Goal: Task Accomplishment & Management: Use online tool/utility

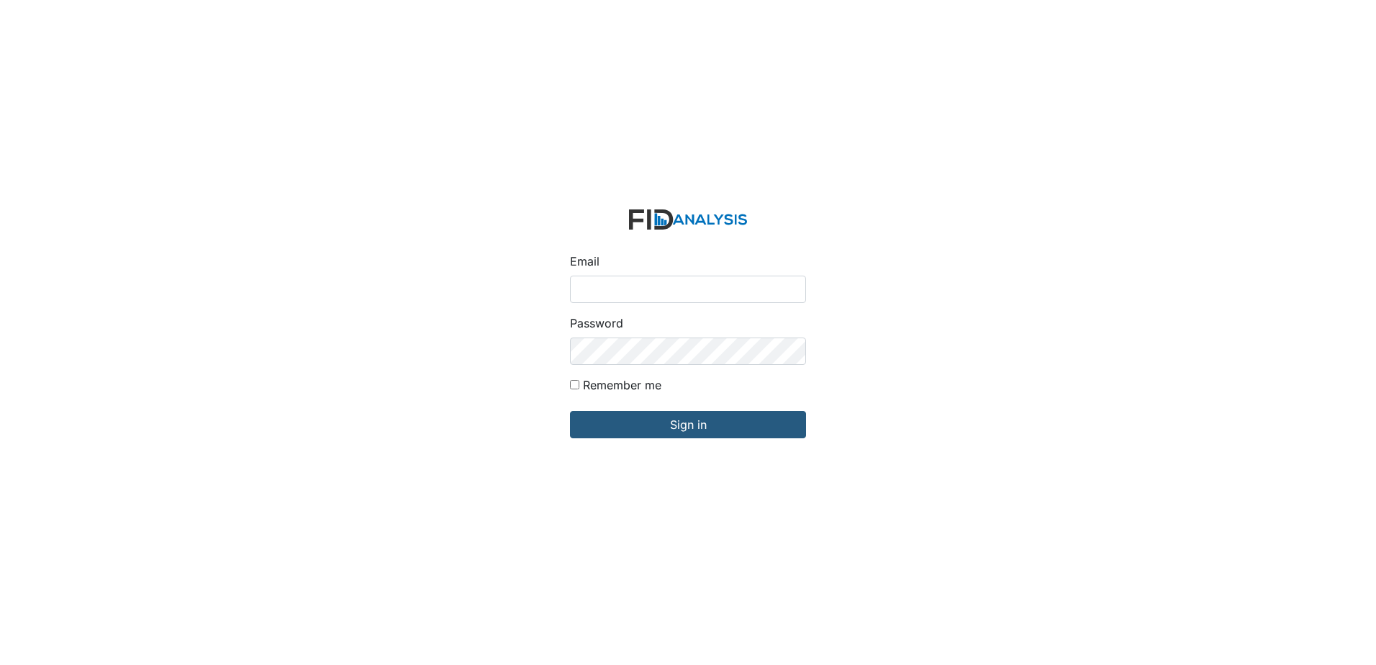
click at [671, 281] on input "Email" at bounding box center [688, 289] width 236 height 27
type input "[EMAIL_ADDRESS][DOMAIN_NAME]"
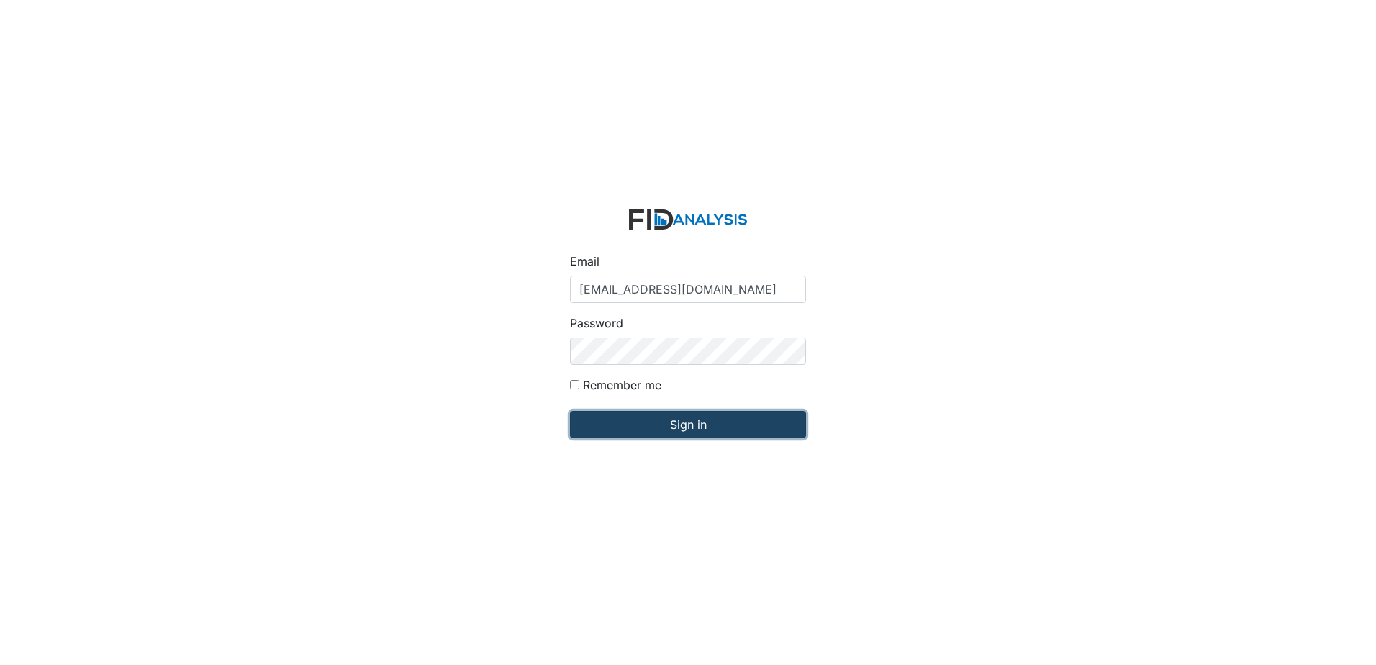
click at [705, 427] on input "Sign in" at bounding box center [688, 424] width 236 height 27
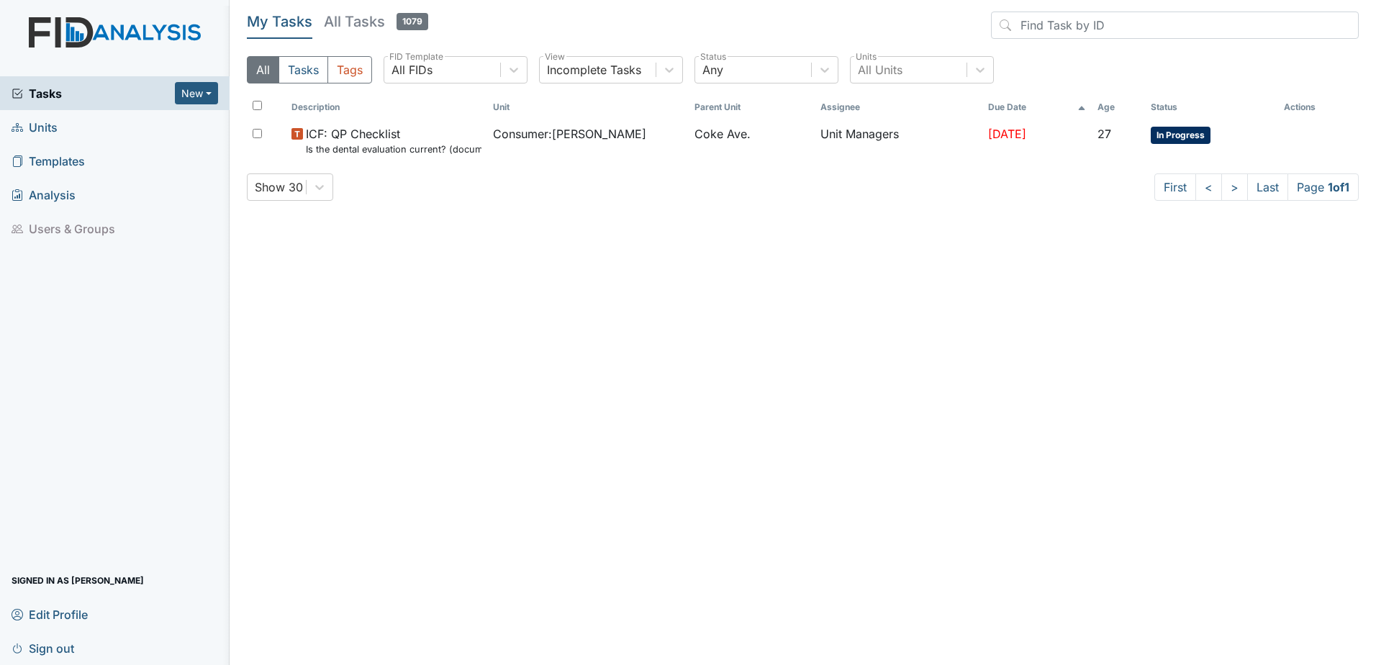
click at [48, 127] on span "Units" at bounding box center [35, 127] width 46 height 22
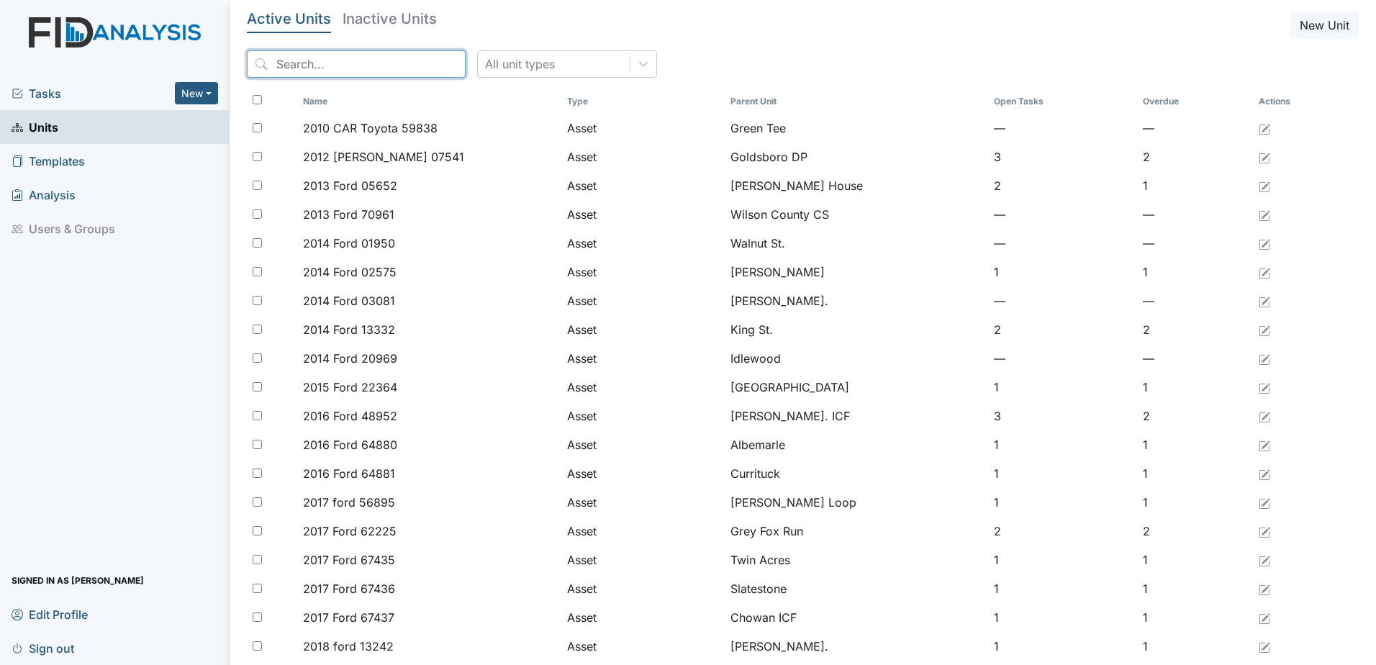
click at [322, 68] on input "search" at bounding box center [356, 63] width 219 height 27
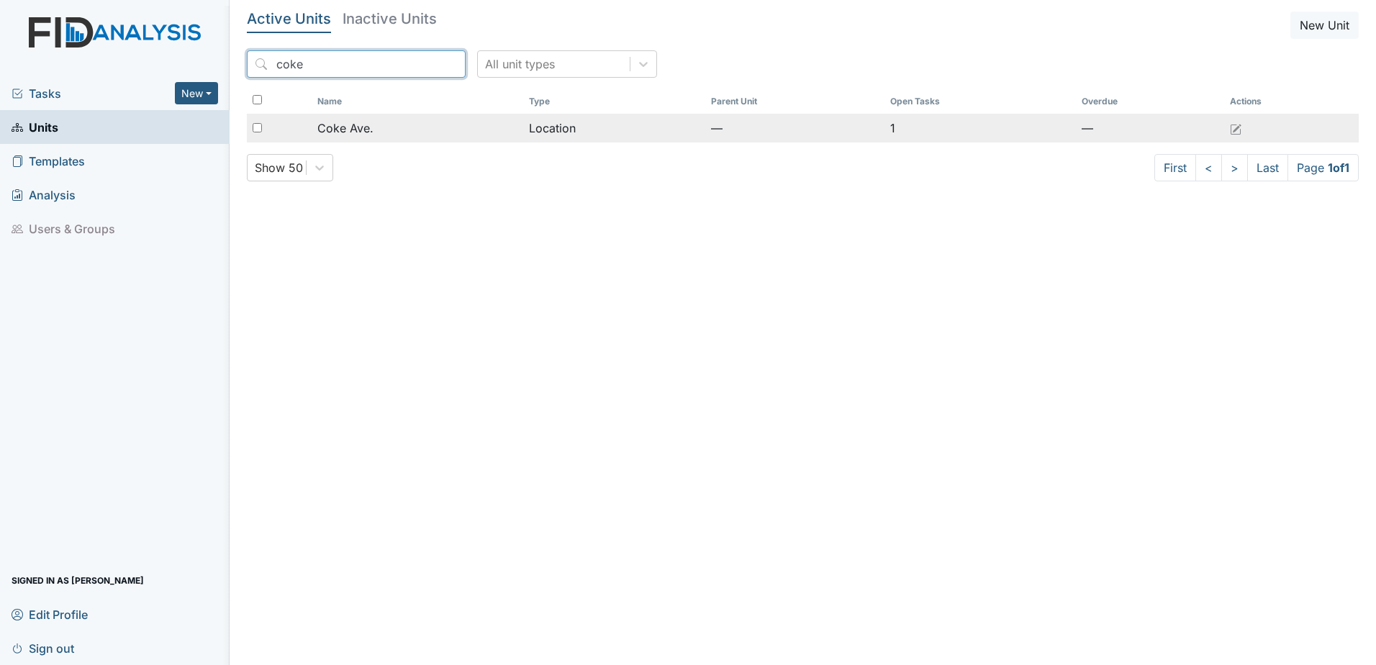
type input "coke"
click at [529, 142] on td "Location" at bounding box center [614, 128] width 182 height 29
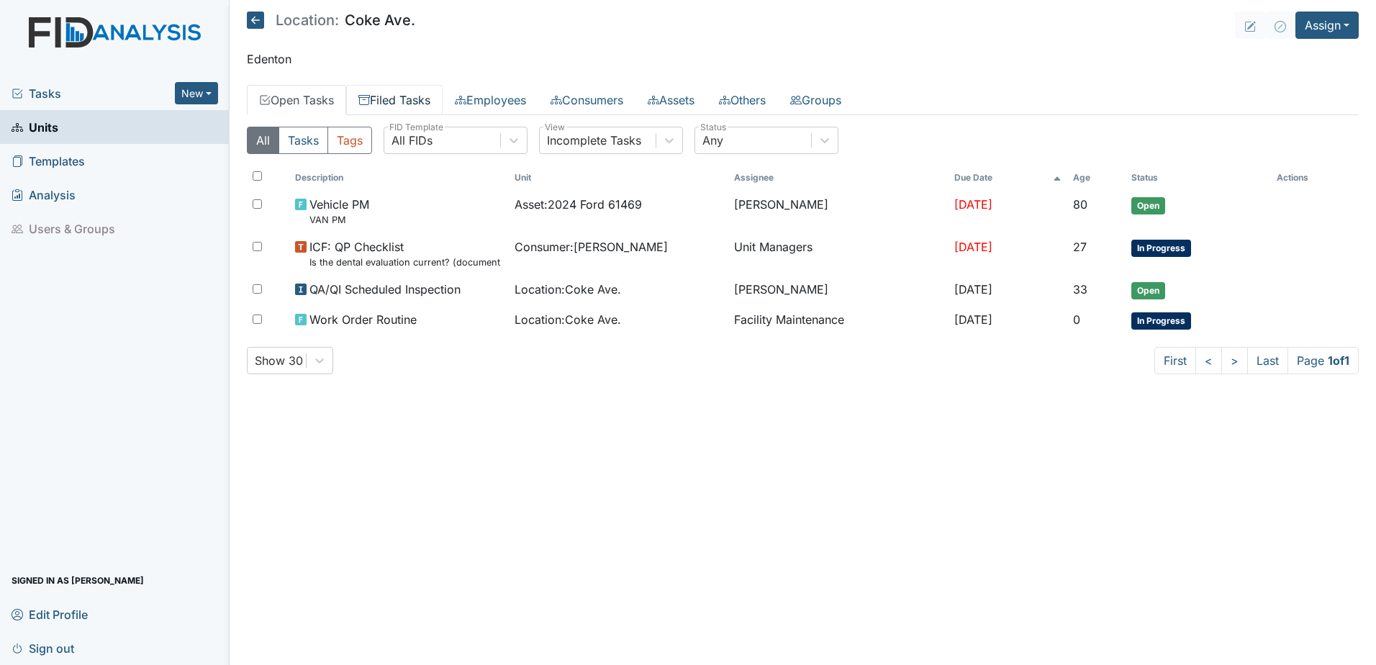
click at [409, 91] on link "Filed Tasks" at bounding box center [394, 100] width 96 height 30
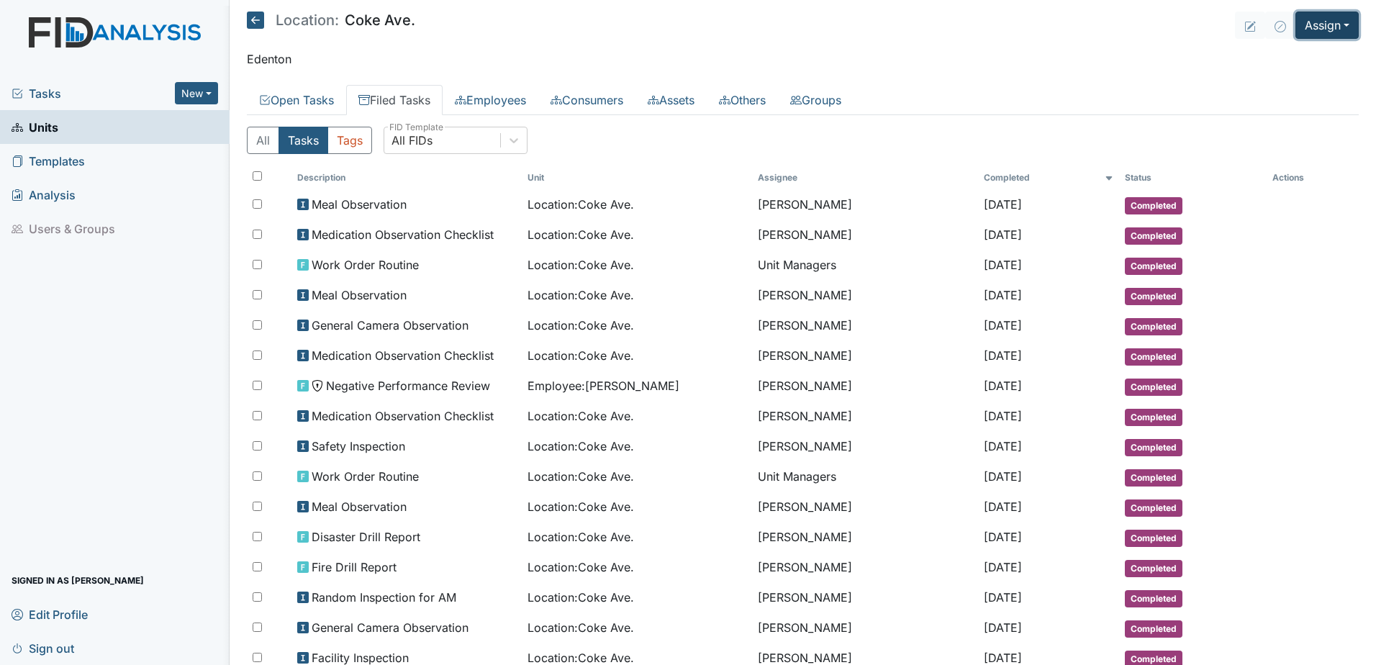
click at [1306, 20] on button "Assign" at bounding box center [1326, 25] width 63 height 27
click at [1291, 76] on link "Assign Inspection" at bounding box center [1293, 81] width 130 height 23
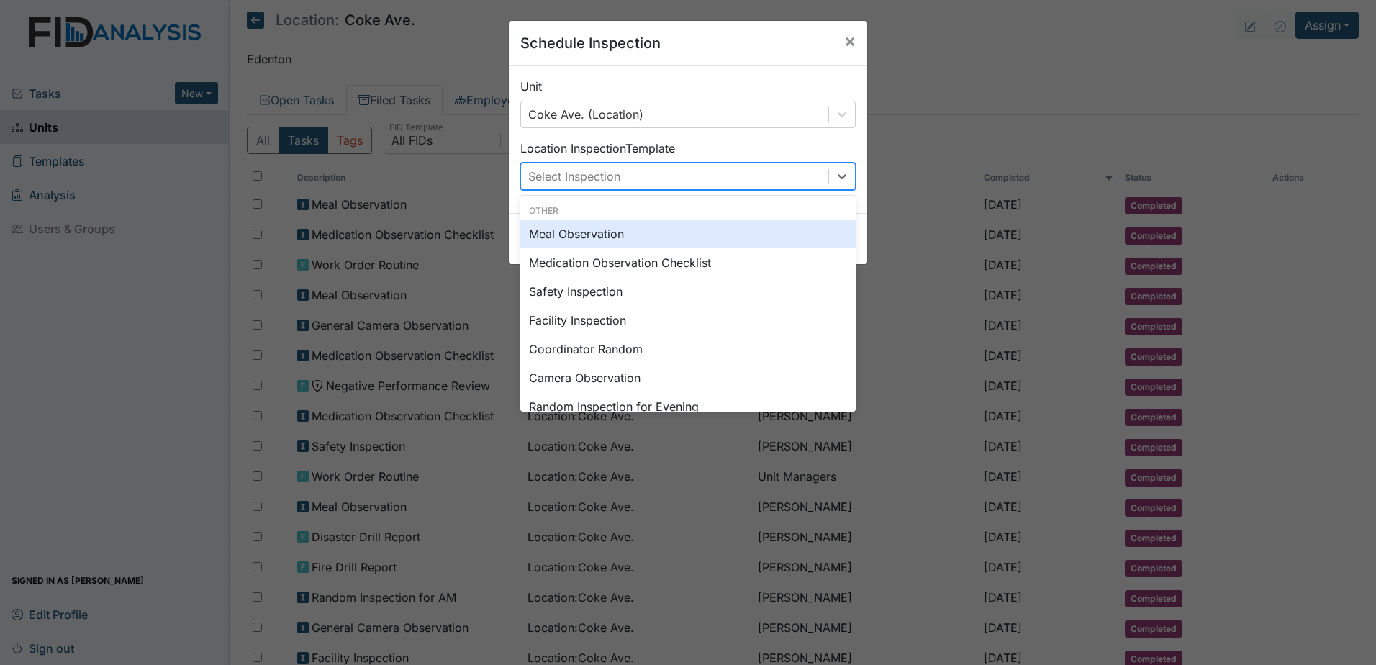
click at [658, 176] on div "Select Inspection" at bounding box center [674, 176] width 307 height 26
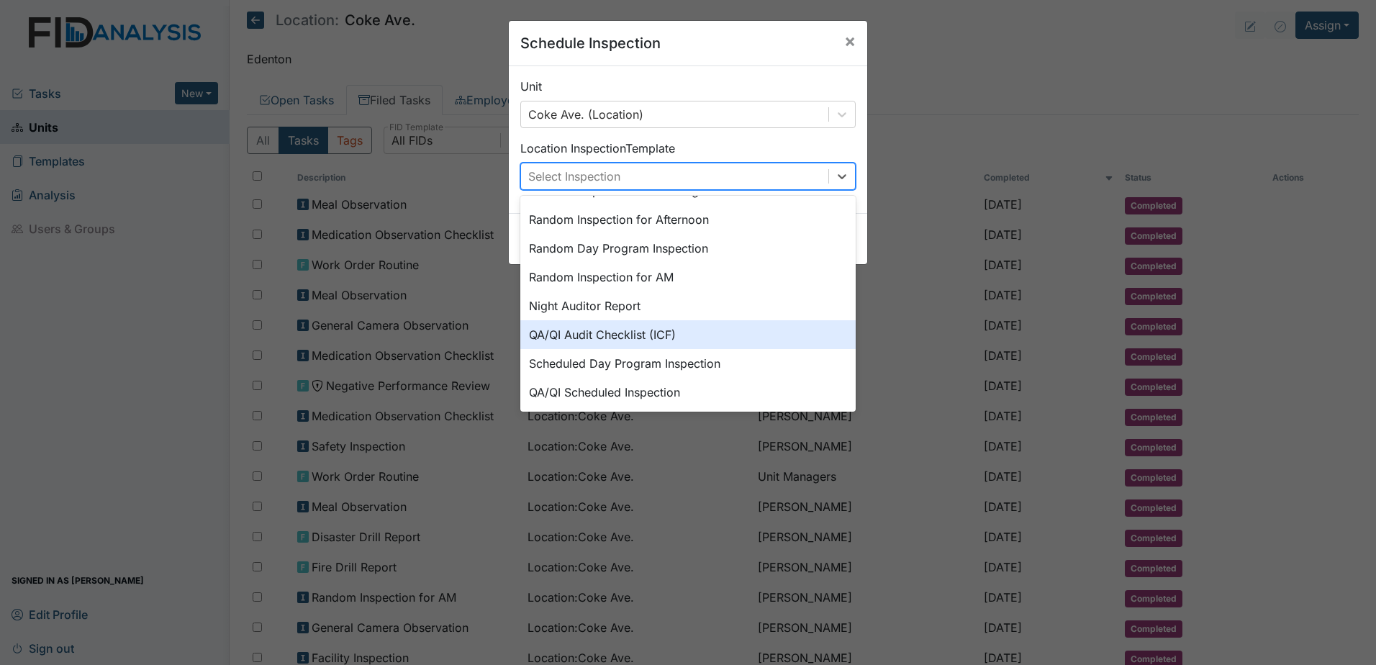
scroll to position [248, 0]
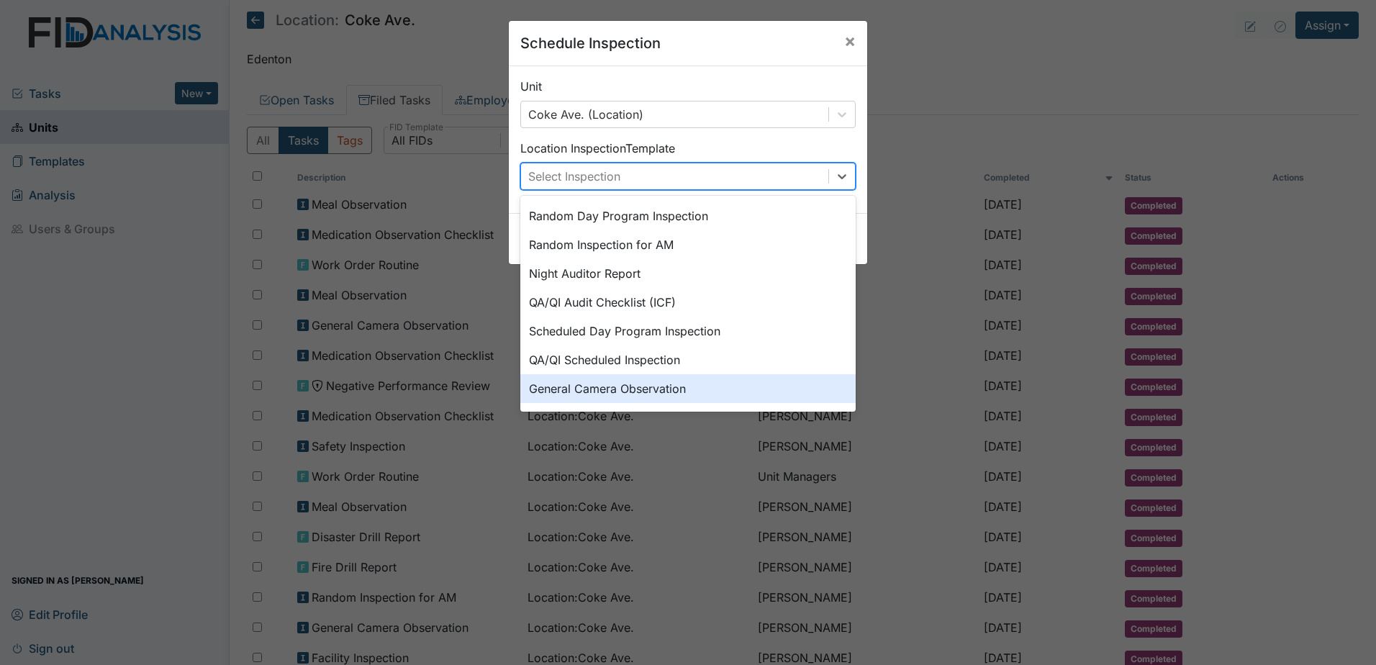
click at [596, 395] on div "General Camera Observation" at bounding box center [687, 388] width 335 height 29
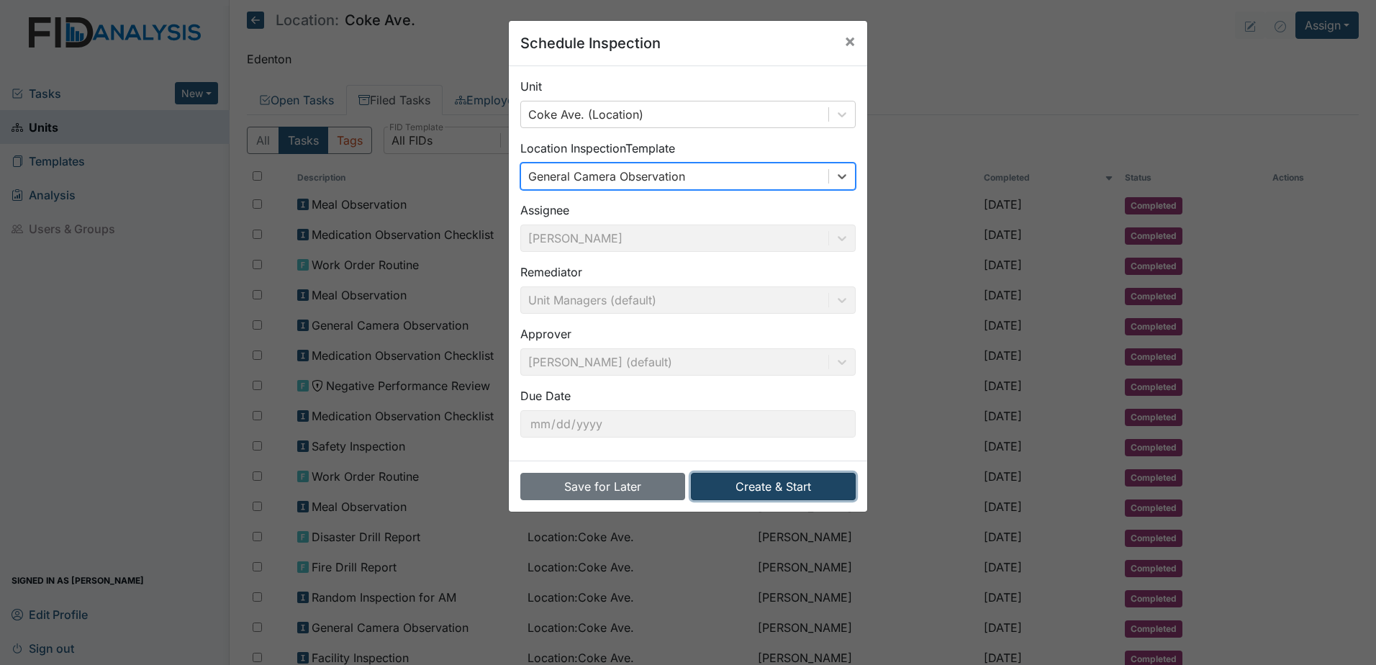
click at [758, 475] on button "Create & Start" at bounding box center [773, 486] width 165 height 27
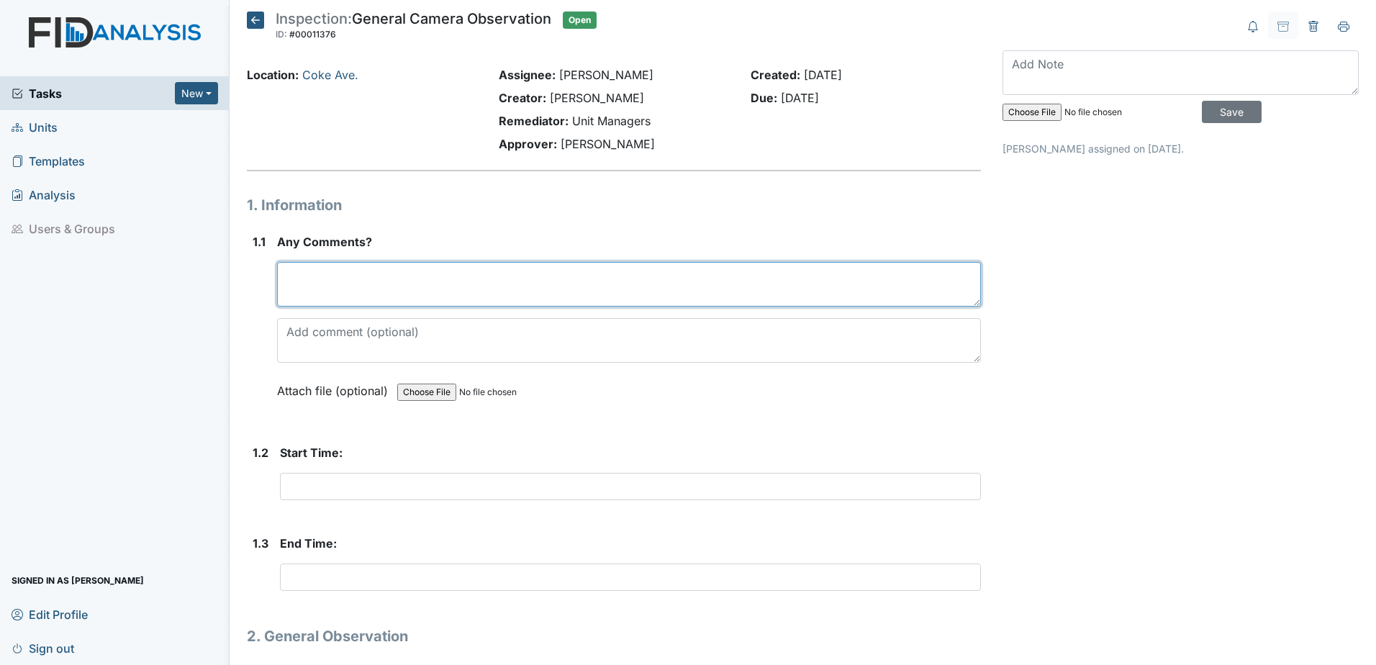
click at [689, 301] on textarea at bounding box center [629, 284] width 704 height 45
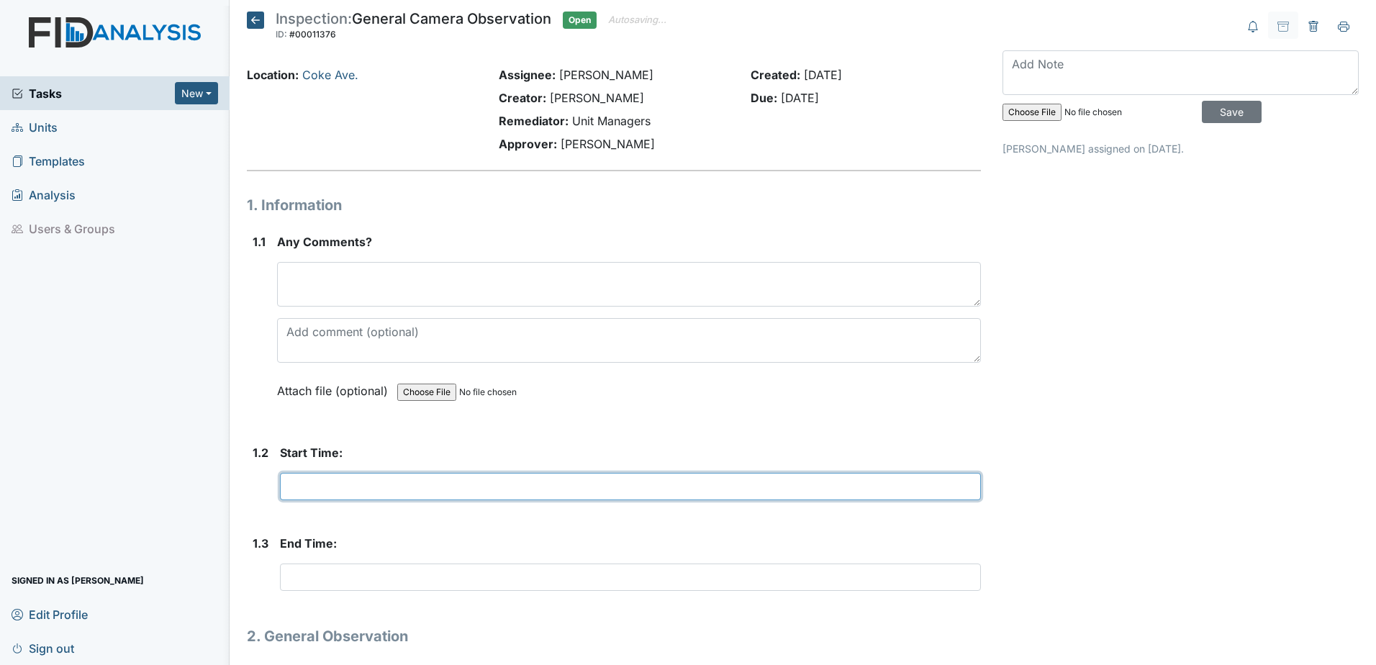
click at [619, 484] on input "text" at bounding box center [630, 486] width 701 height 27
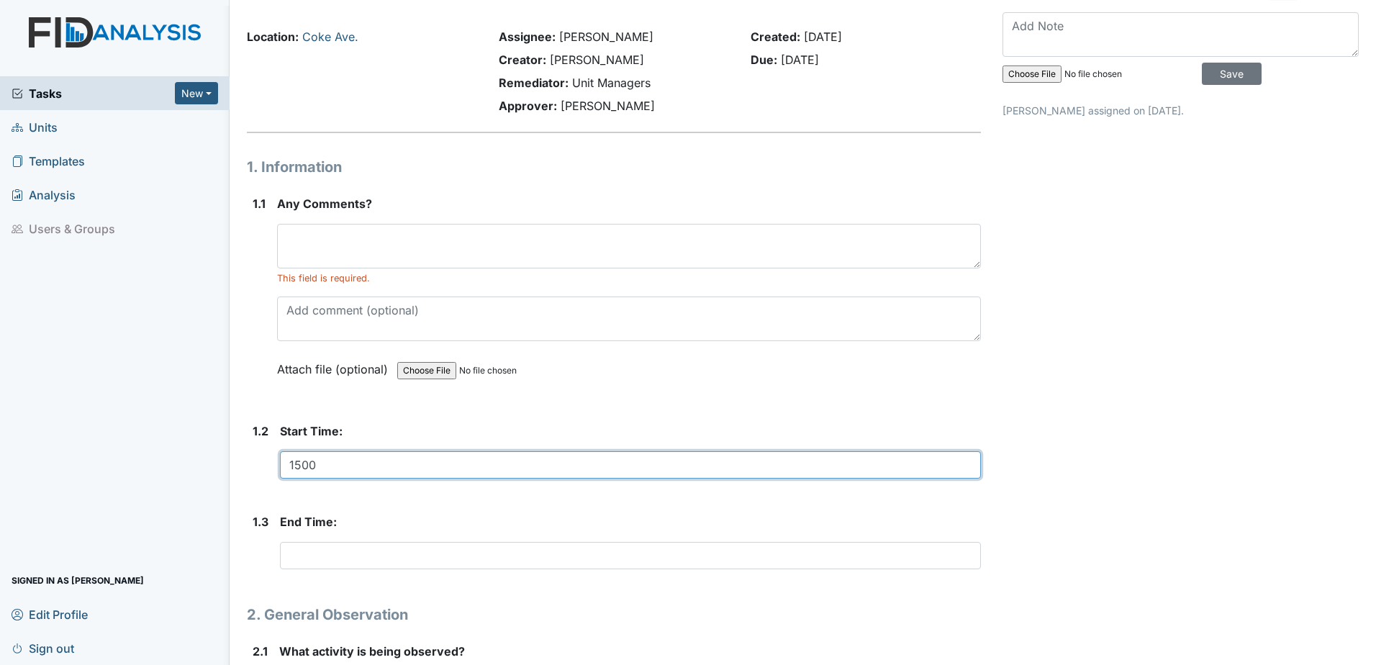
scroll to position [72, 0]
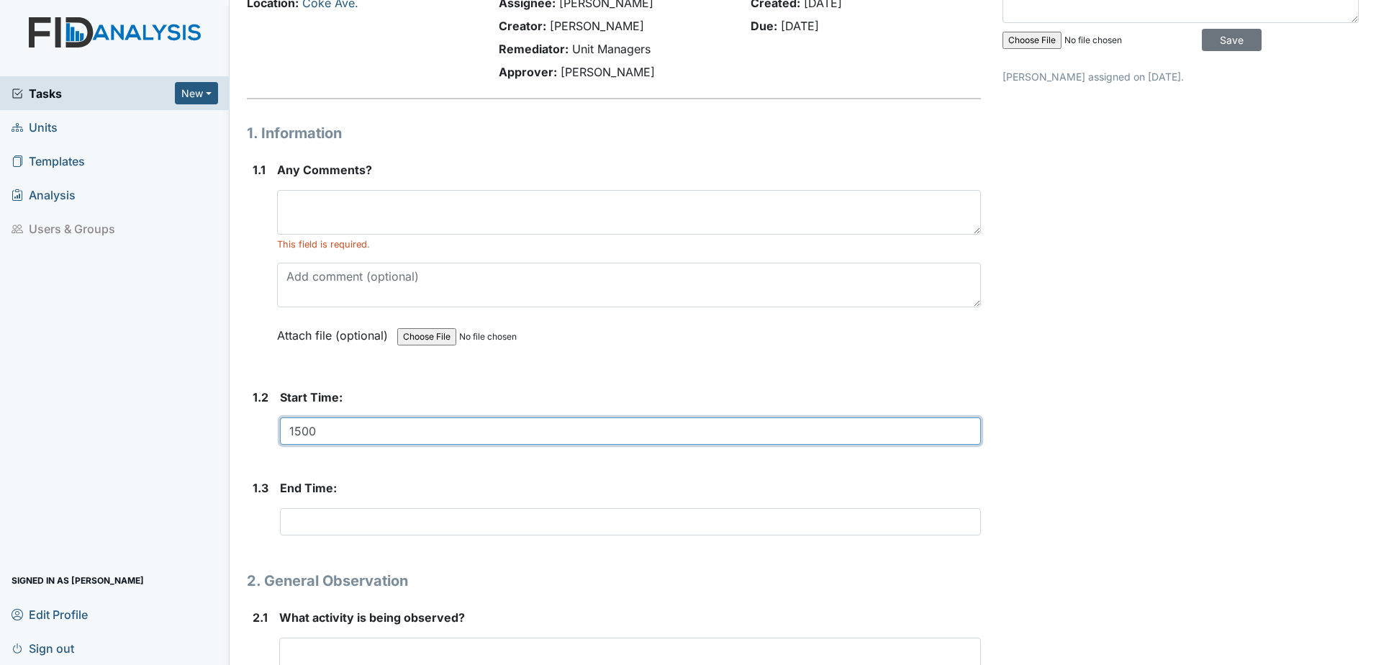
type input "1500"
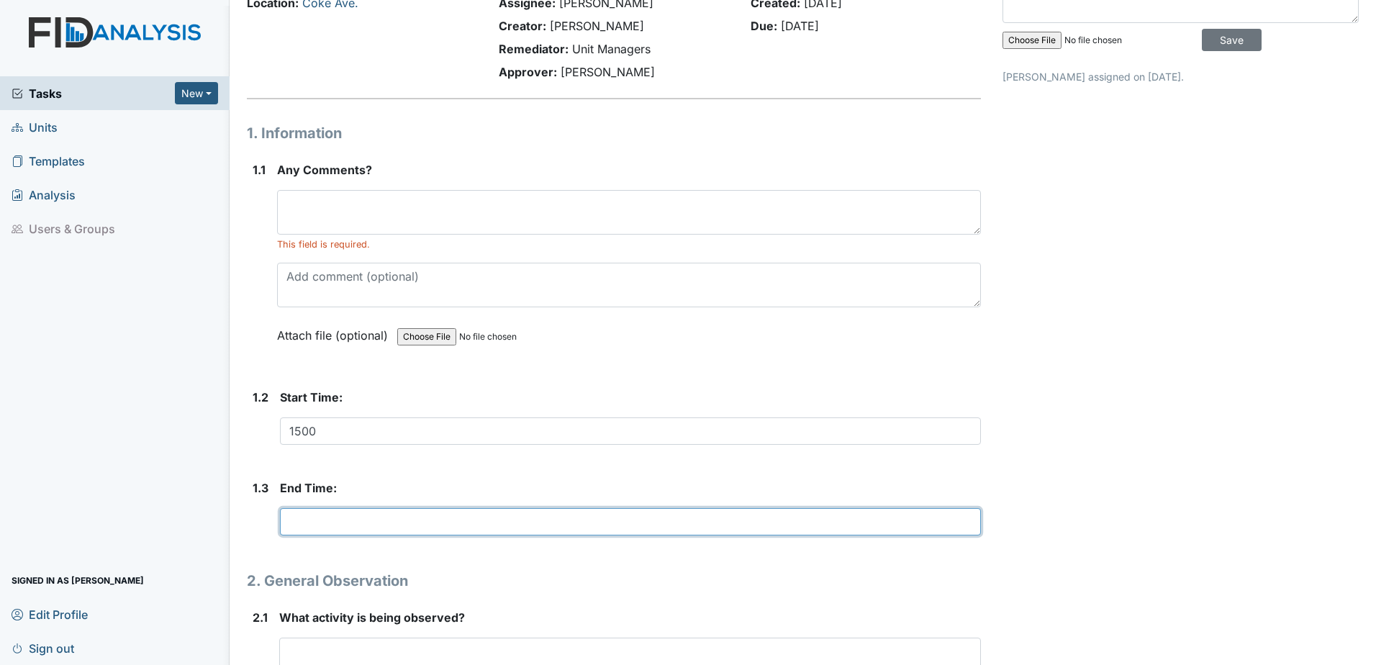
click at [453, 521] on input "text" at bounding box center [630, 521] width 701 height 27
type input "1545"
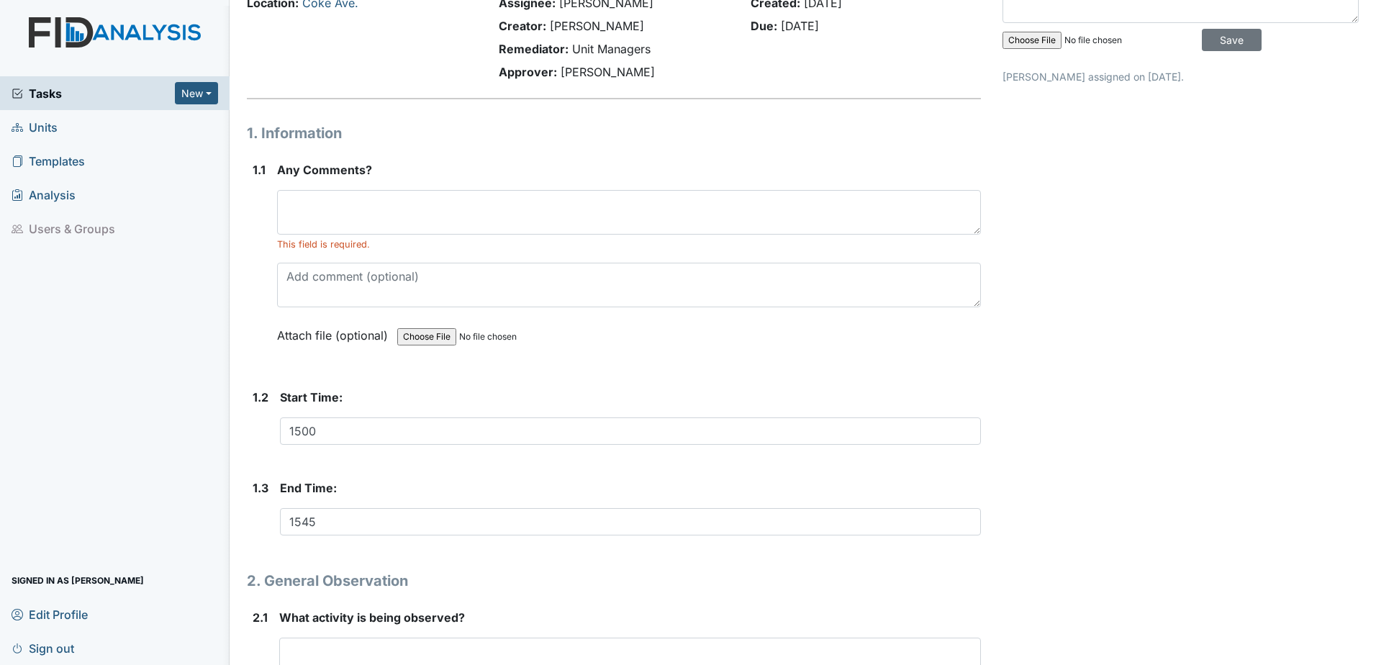
click at [617, 582] on h1 "2. General Observation" at bounding box center [614, 581] width 734 height 22
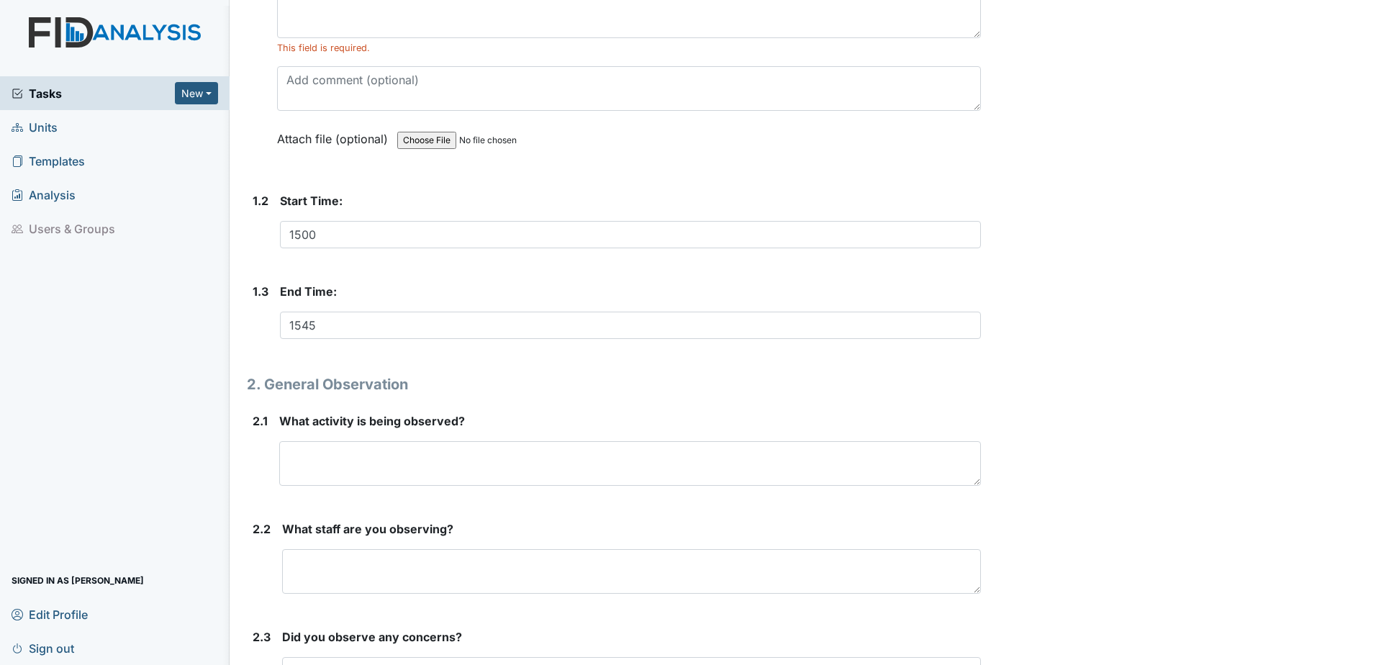
scroll to position [288, 0]
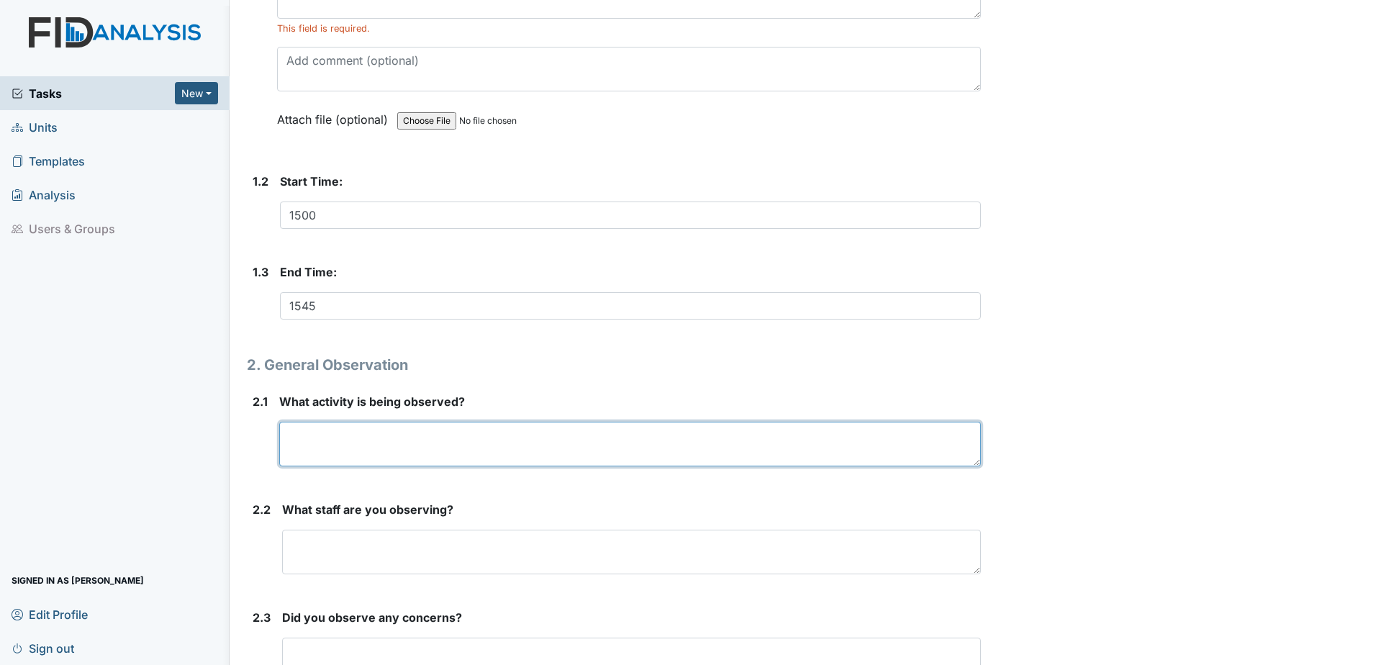
click at [356, 437] on textarea at bounding box center [630, 444] width 702 height 45
type textarea "Coloring Pictures and doing blocks"
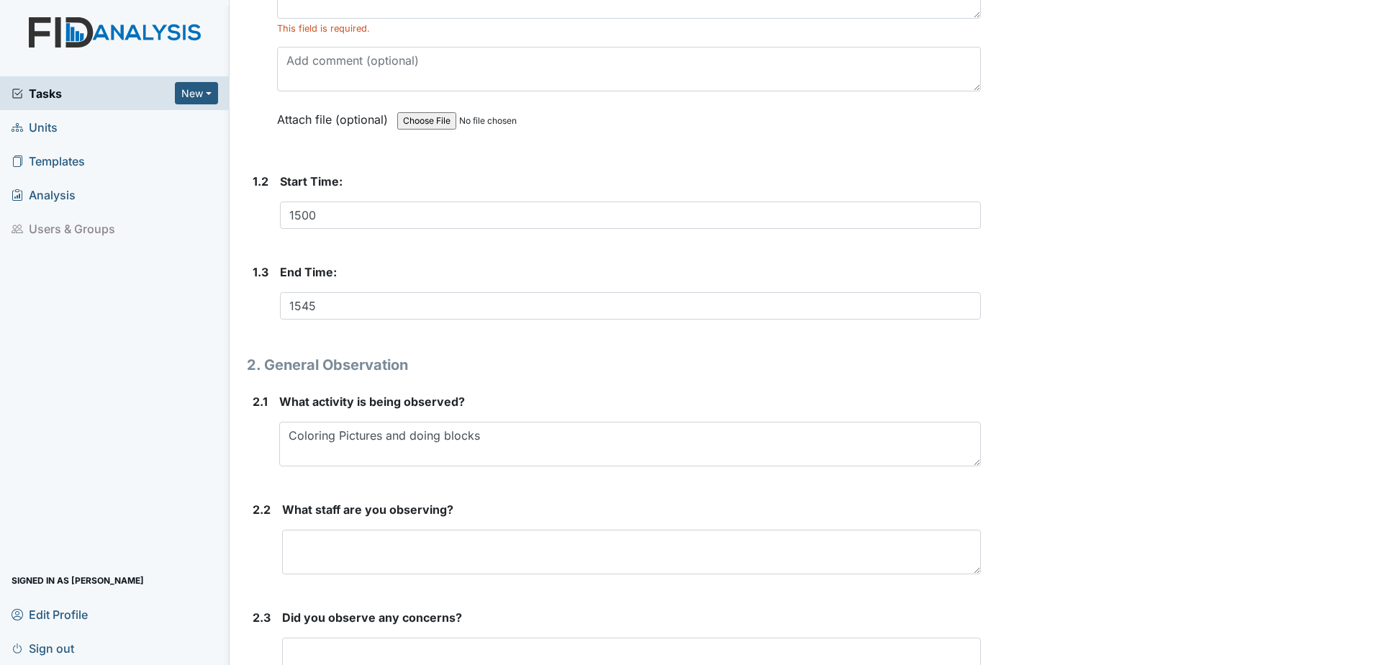
click at [1209, 491] on div "Archive Task × Are you sure you want to archive this task? It will appear as in…" at bounding box center [1181, 234] width 378 height 1021
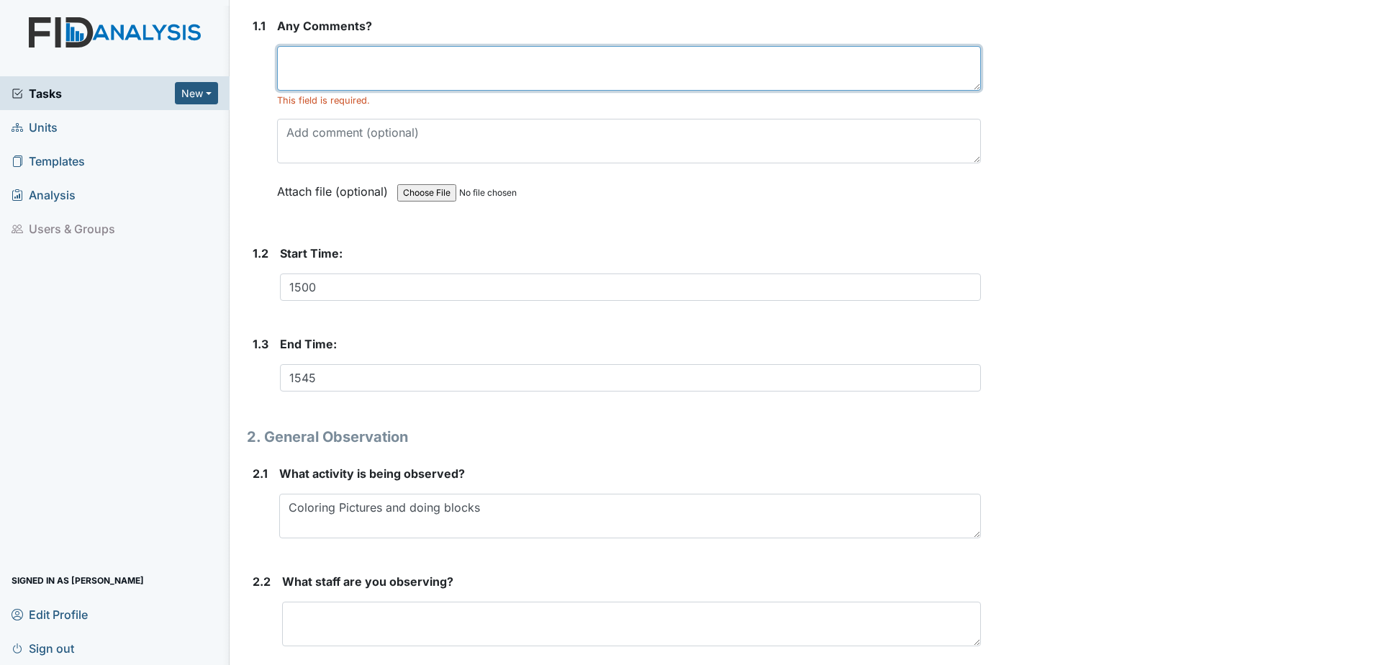
click at [443, 89] on textarea at bounding box center [629, 68] width 704 height 45
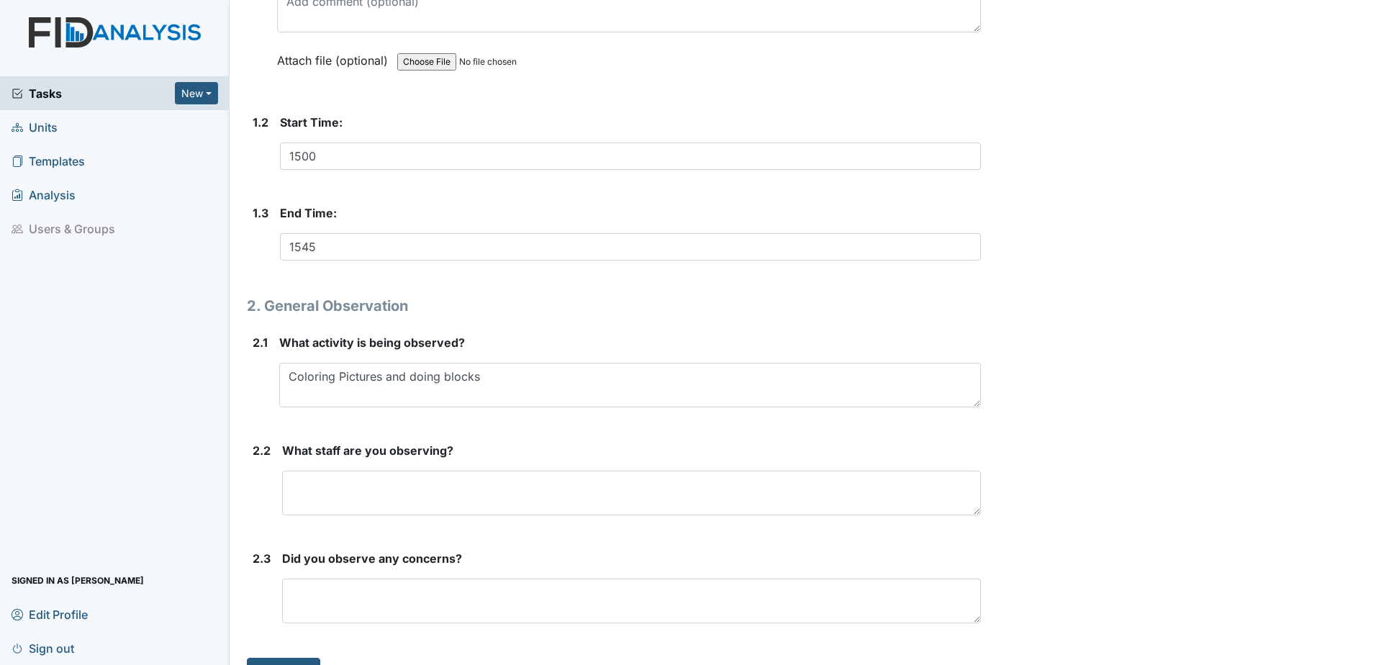
scroll to position [360, 0]
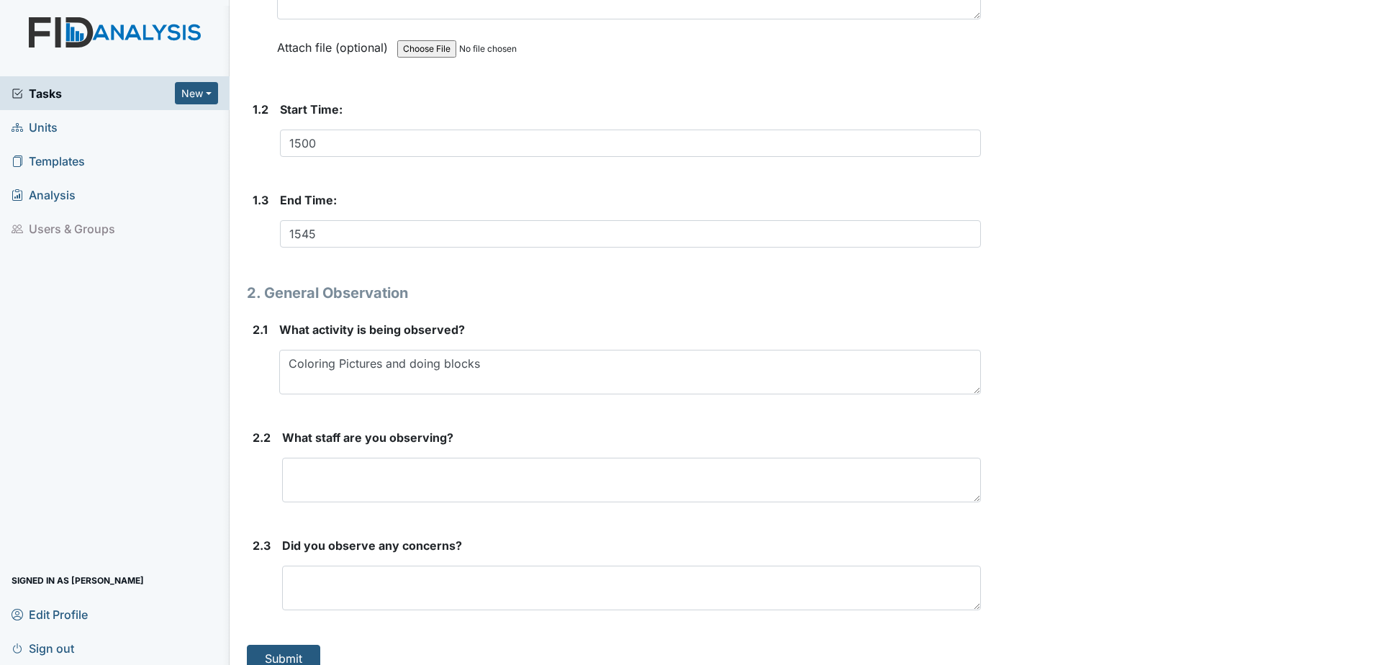
type textarea "none"
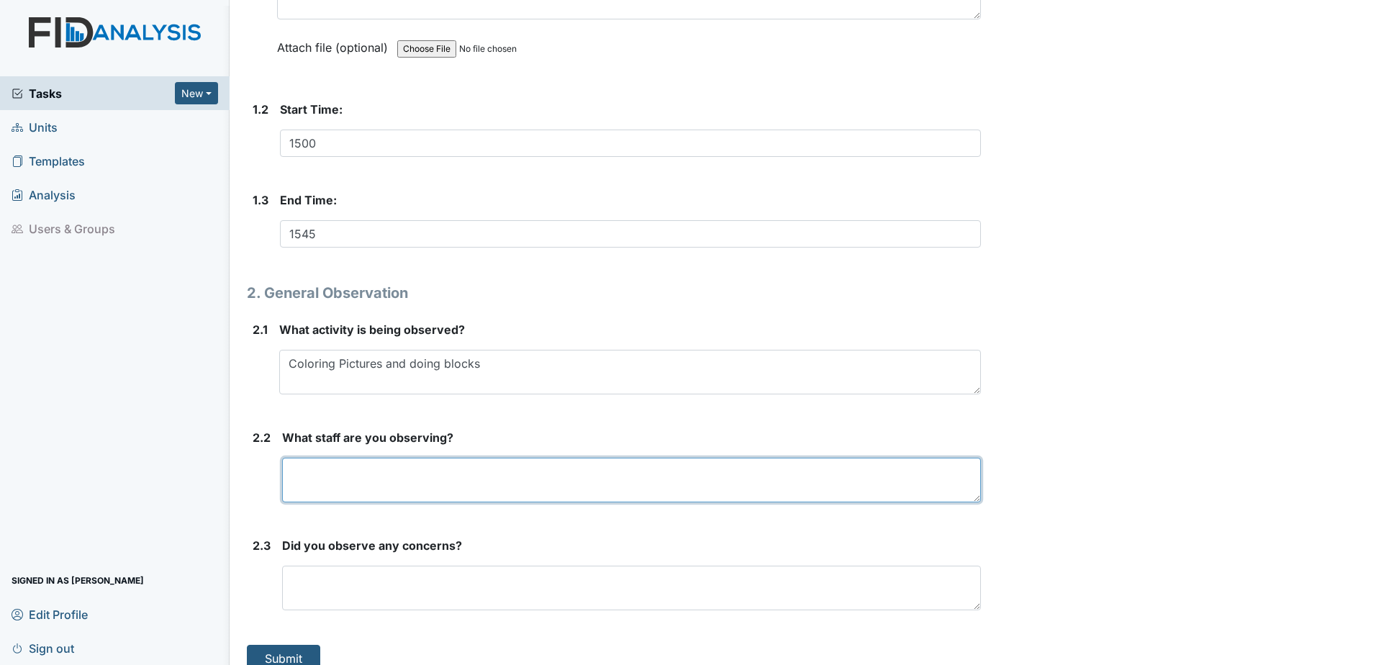
click at [375, 476] on textarea at bounding box center [631, 480] width 699 height 45
type textarea "Renna"
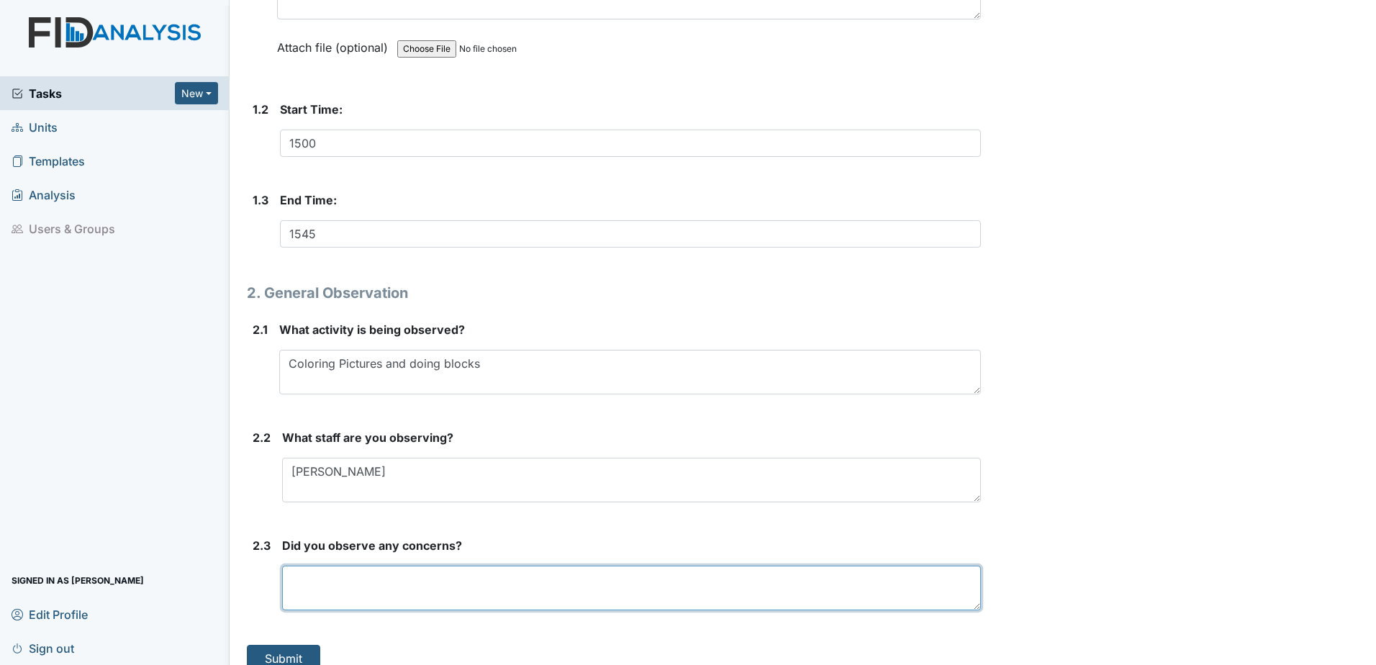
click at [420, 605] on textarea at bounding box center [631, 588] width 699 height 45
type textarea "Need to do more activities with the clients"
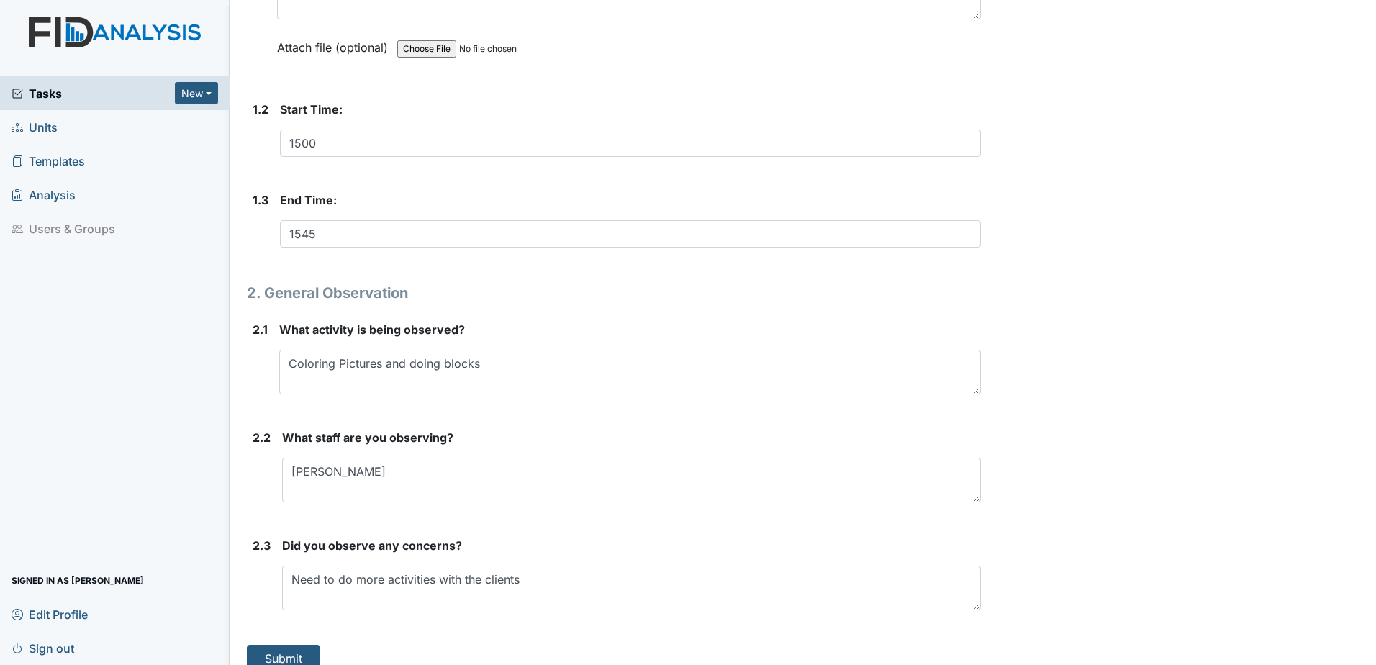
click at [1087, 476] on div "Archive Task × Are you sure you want to archive this task? It will appear as in…" at bounding box center [1181, 162] width 378 height 1021
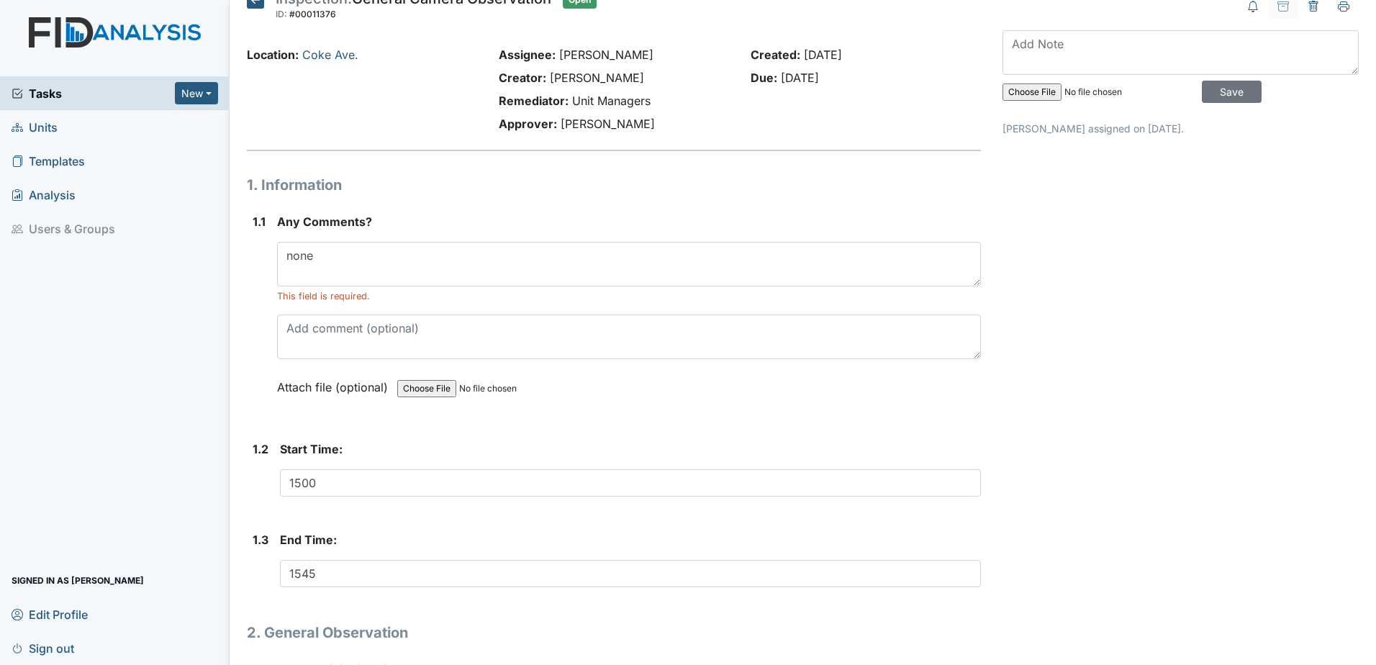
scroll to position [0, 0]
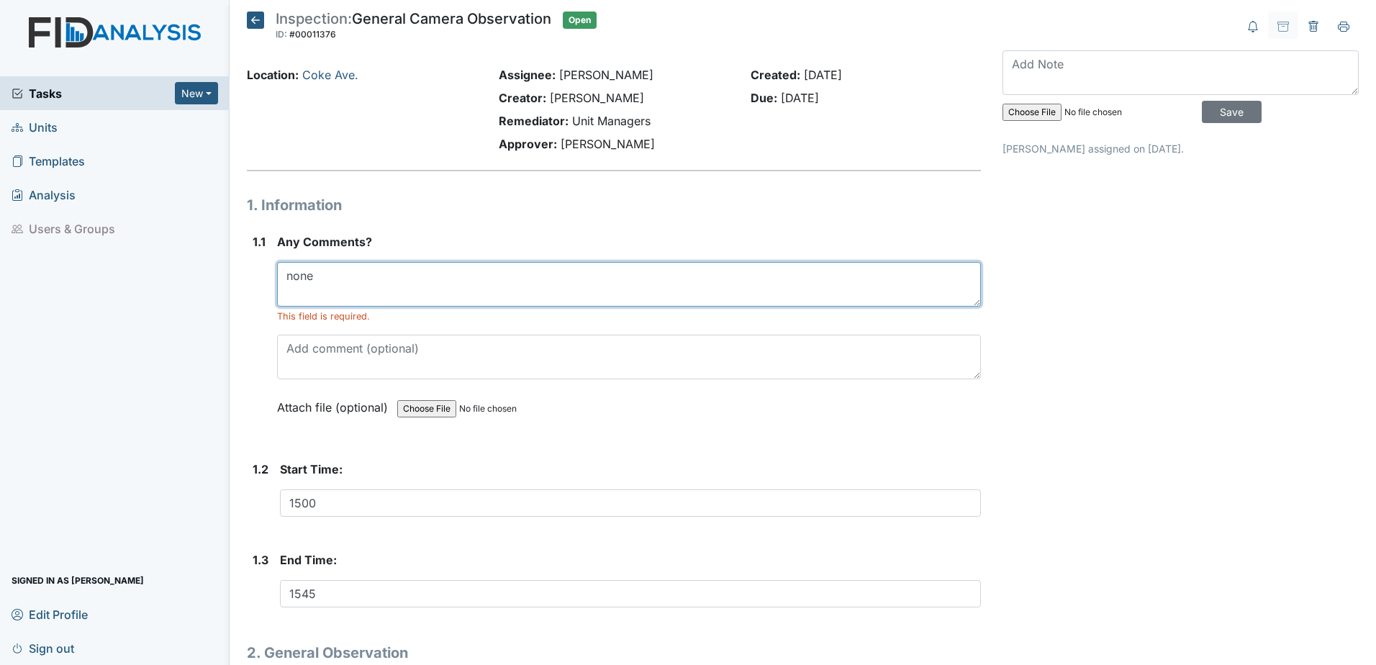
click at [363, 297] on textarea "none" at bounding box center [629, 284] width 704 height 45
type textarea "n"
type textarea "Need to do more activity with the clients"
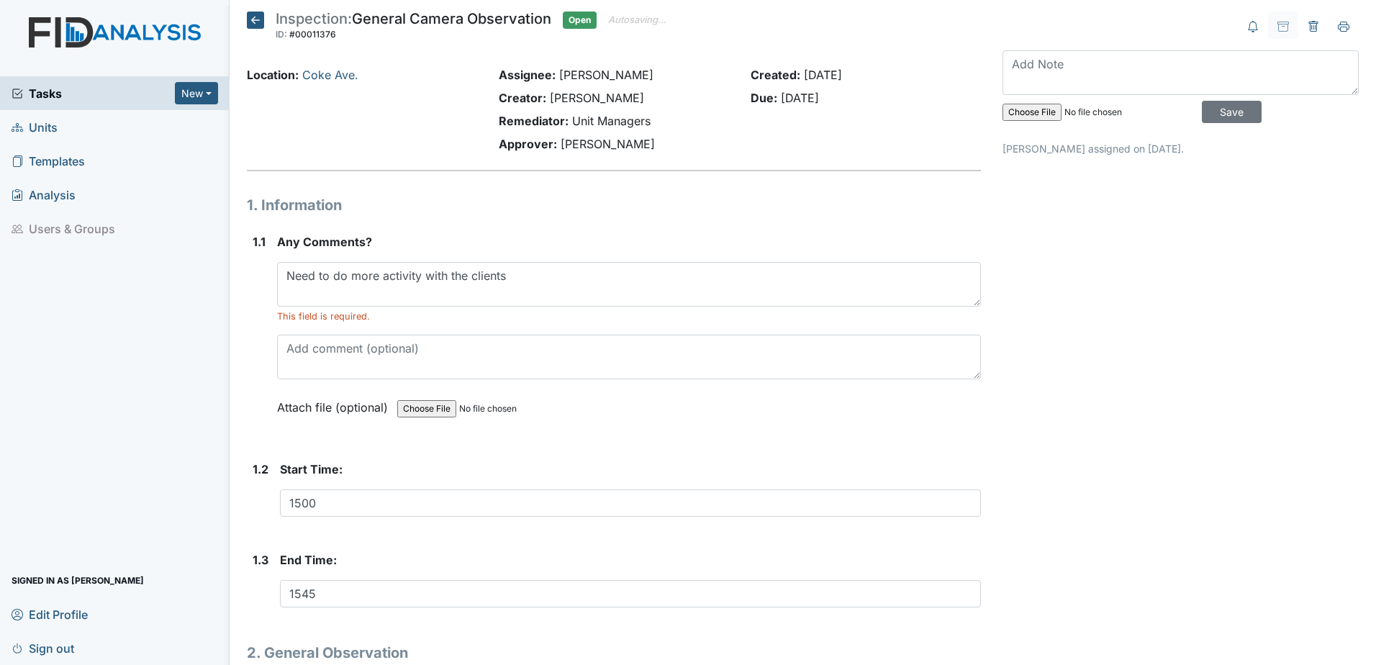
click at [1173, 422] on div "Archive Task × Are you sure you want to archive this task? It will appear as in…" at bounding box center [1181, 522] width 378 height 1021
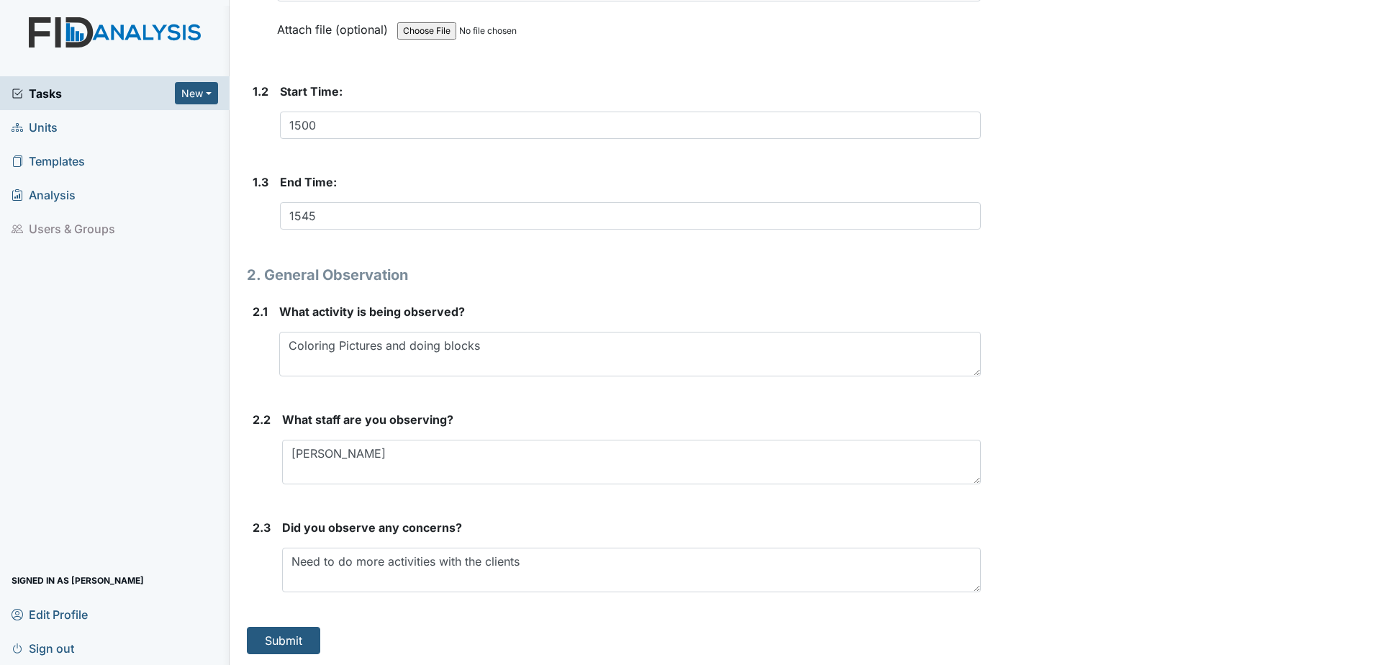
scroll to position [379, 0]
click at [261, 630] on button "Submit" at bounding box center [283, 639] width 73 height 27
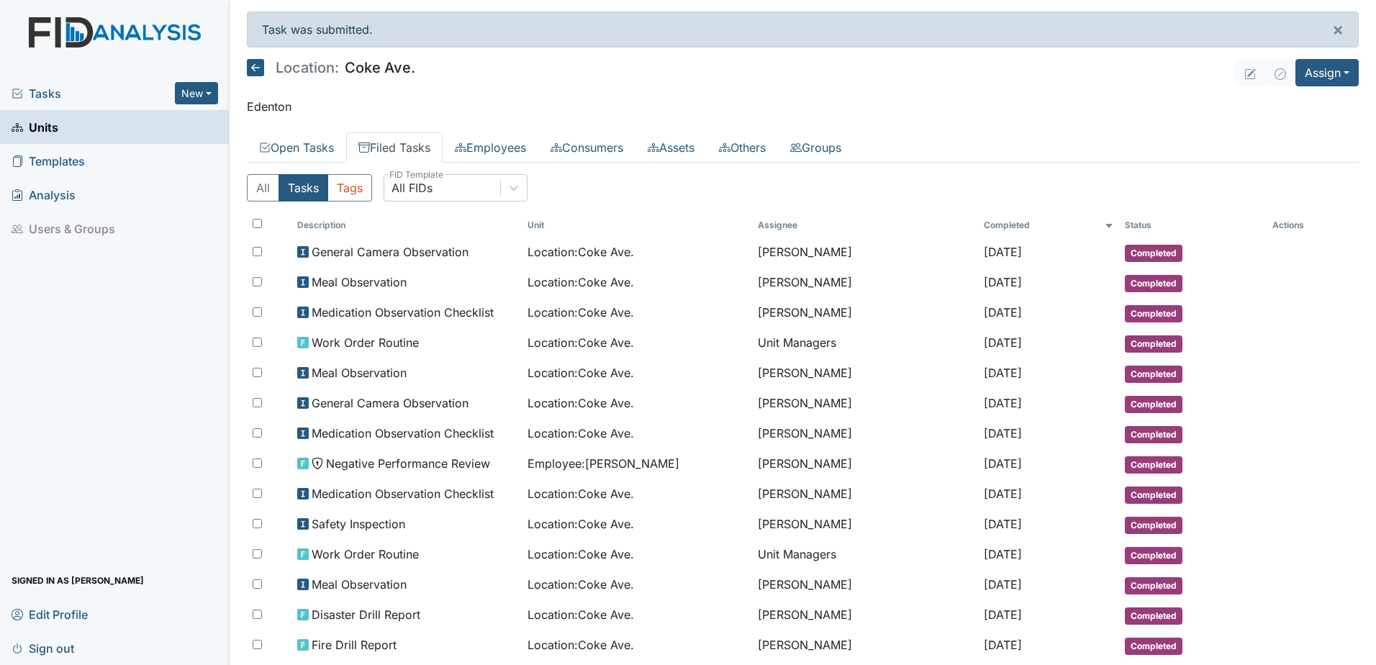
click at [255, 73] on icon at bounding box center [255, 67] width 17 height 17
